Goal: Task Accomplishment & Management: Manage account settings

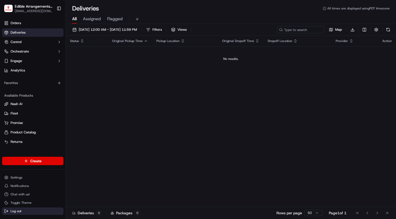
click at [16, 212] on span "Log out" at bounding box center [16, 211] width 11 height 4
